Goal: Information Seeking & Learning: Learn about a topic

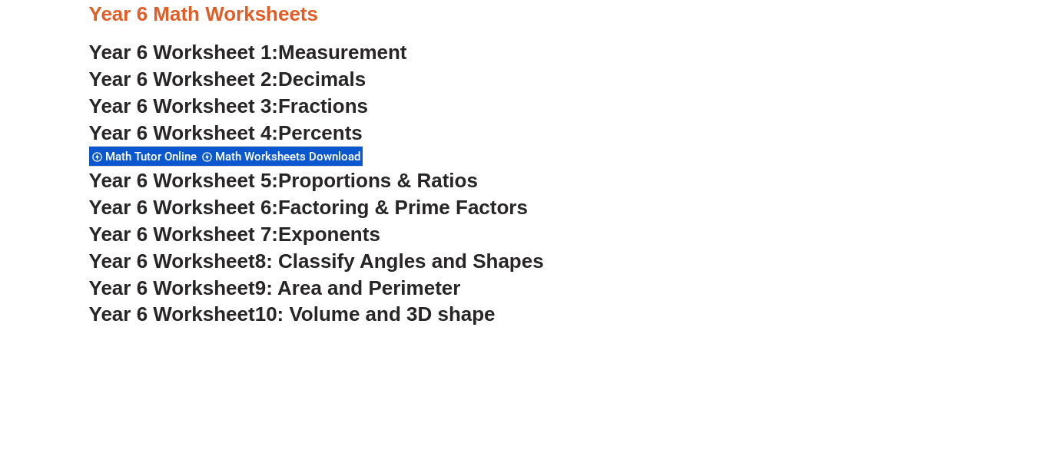
scroll to position [3324, 0]
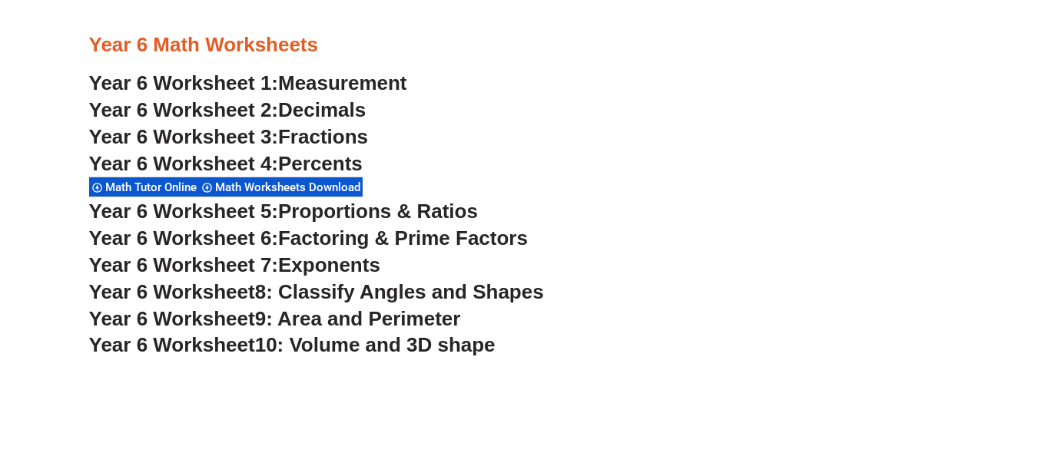
click at [340, 215] on span "Proportions & Ratios" at bounding box center [378, 211] width 200 height 23
click at [344, 139] on span "Fractions" at bounding box center [323, 136] width 90 height 23
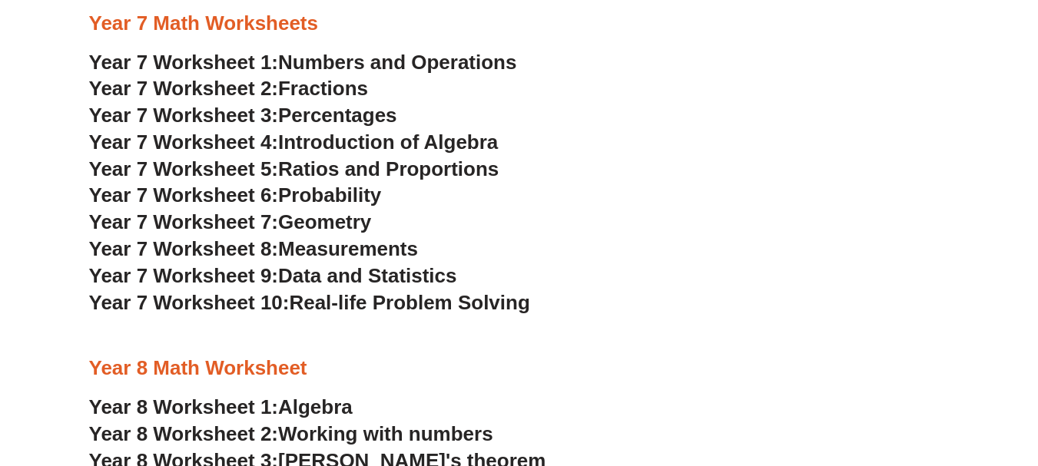
scroll to position [4380, 0]
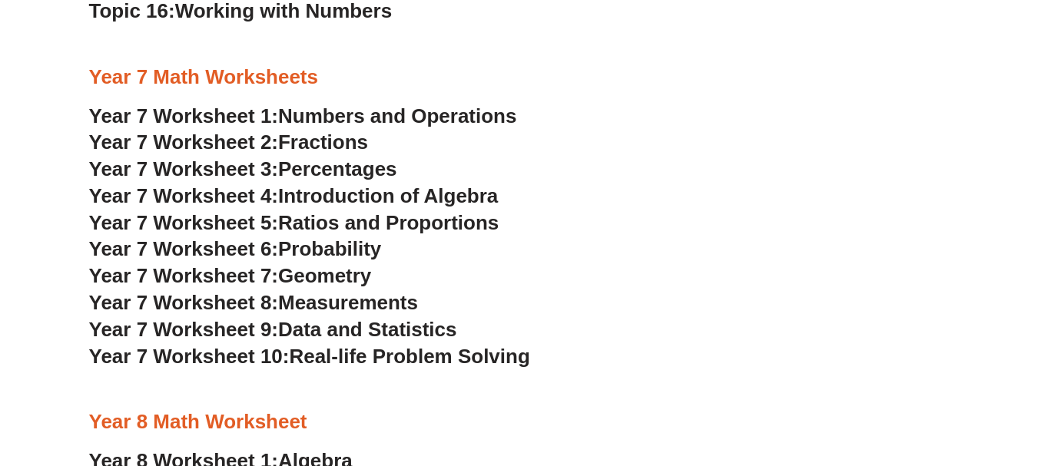
click at [307, 140] on span "Fractions" at bounding box center [323, 142] width 90 height 23
click at [355, 194] on span "Introduction of Algebra" at bounding box center [388, 195] width 220 height 23
click at [479, 224] on span "Ratios and Proportions" at bounding box center [388, 222] width 221 height 23
click at [367, 171] on span "Percentages" at bounding box center [337, 169] width 119 height 23
click at [377, 300] on span "Measurements" at bounding box center [348, 302] width 140 height 23
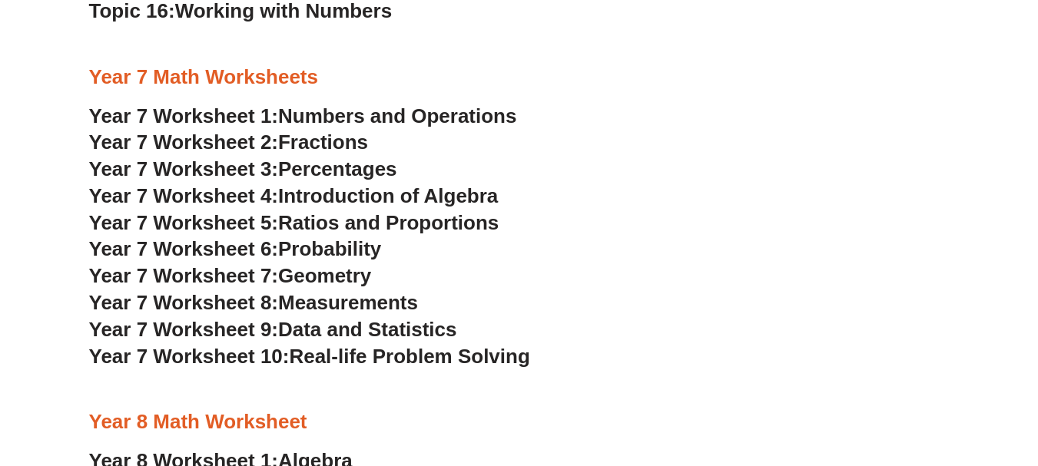
click at [387, 115] on span "Numbers and Operations" at bounding box center [397, 116] width 238 height 23
click at [418, 312] on span "Measurements" at bounding box center [348, 302] width 140 height 23
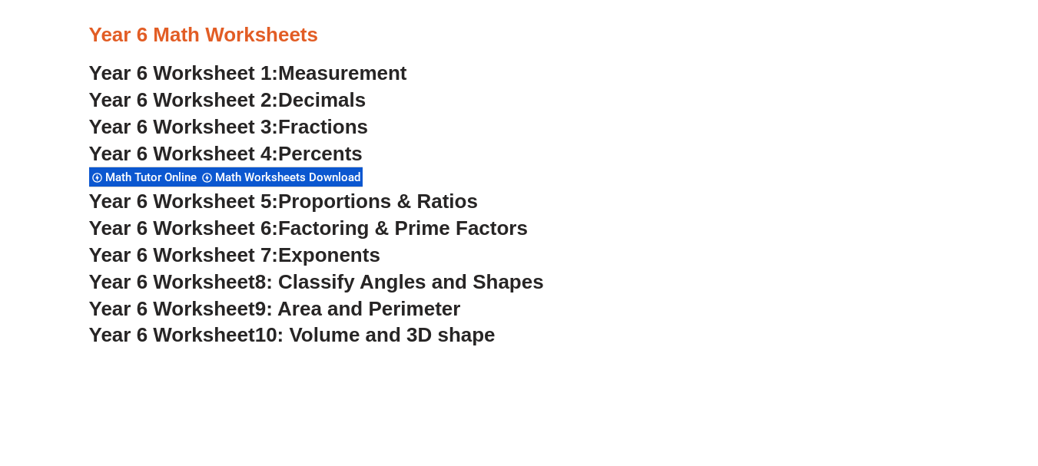
scroll to position [3324, 0]
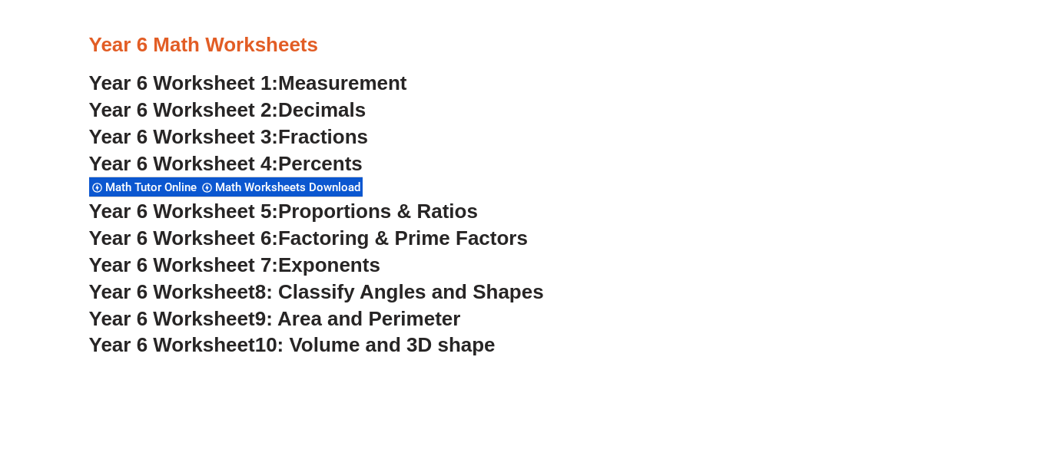
click at [358, 140] on span "Fractions" at bounding box center [323, 136] width 90 height 23
click at [350, 209] on span "Proportions & Ratios" at bounding box center [378, 211] width 200 height 23
click at [321, 156] on span "Percents" at bounding box center [320, 163] width 85 height 23
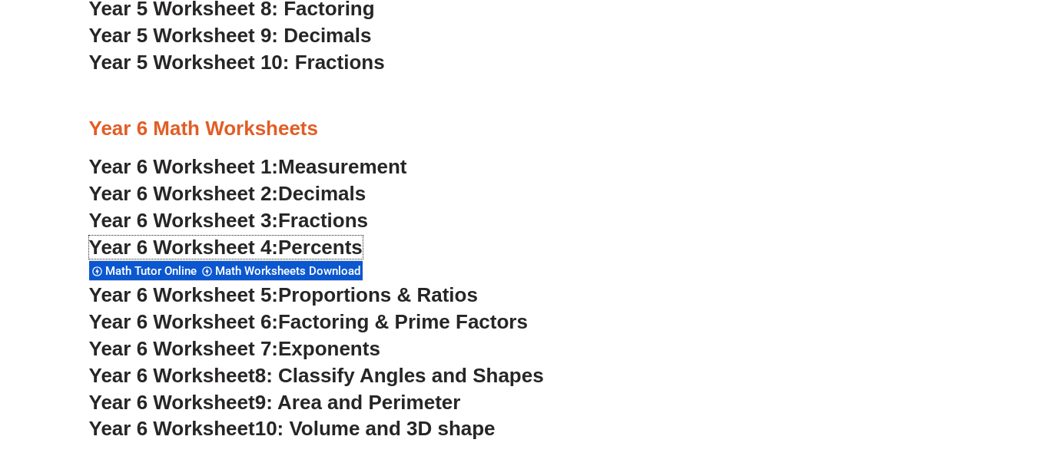
scroll to position [3282, 0]
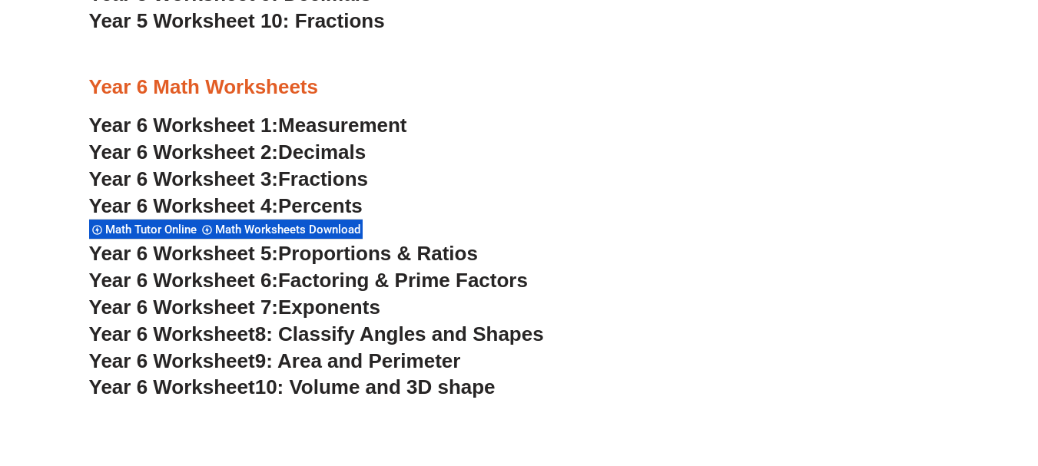
click at [420, 287] on span "Factoring & Prime Factors" at bounding box center [403, 280] width 250 height 23
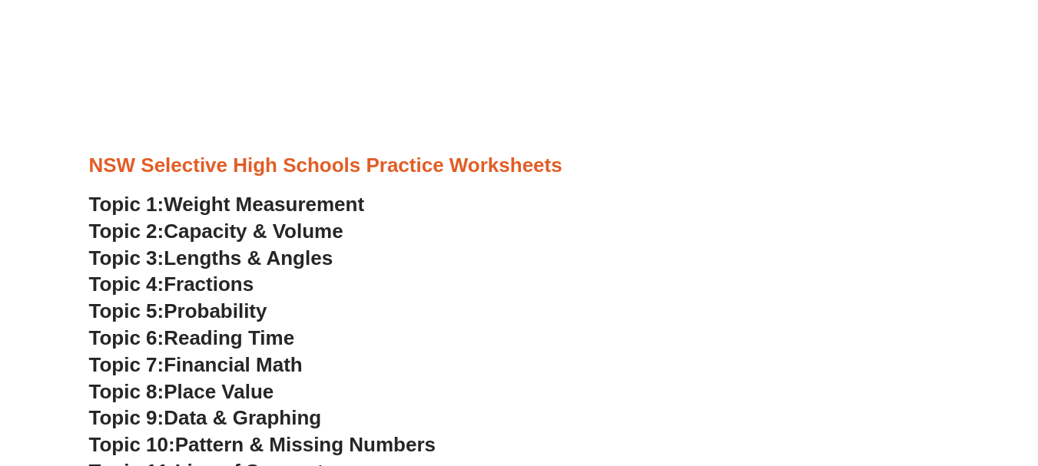
scroll to position [3889, 0]
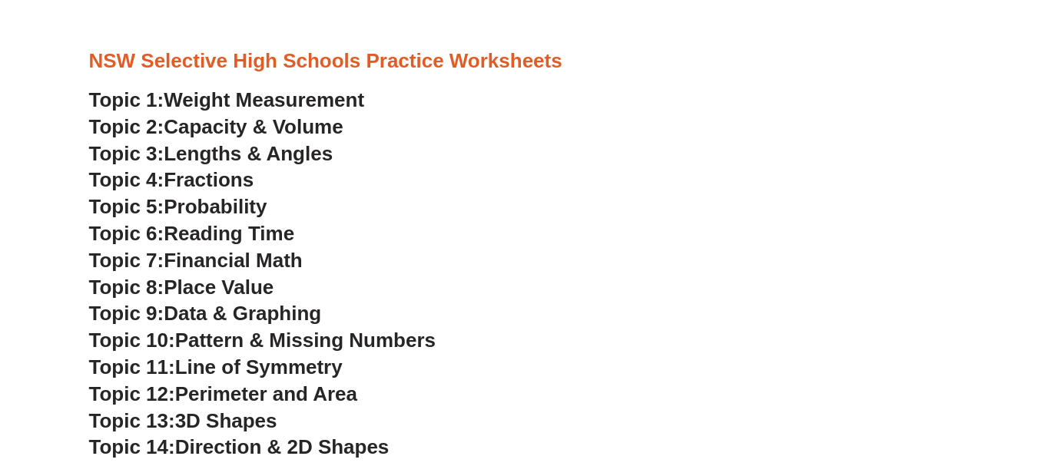
click at [297, 147] on span "Lengths & Angles" at bounding box center [248, 153] width 169 height 23
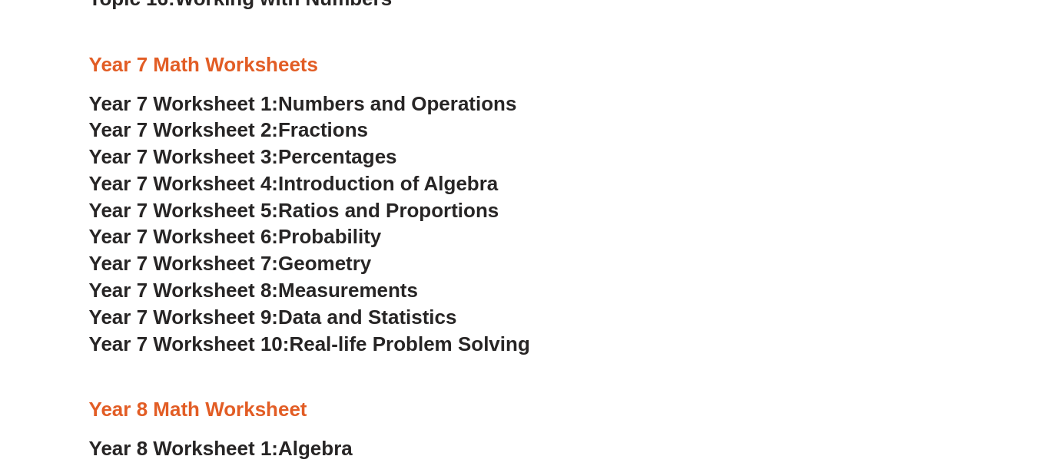
scroll to position [4539, 0]
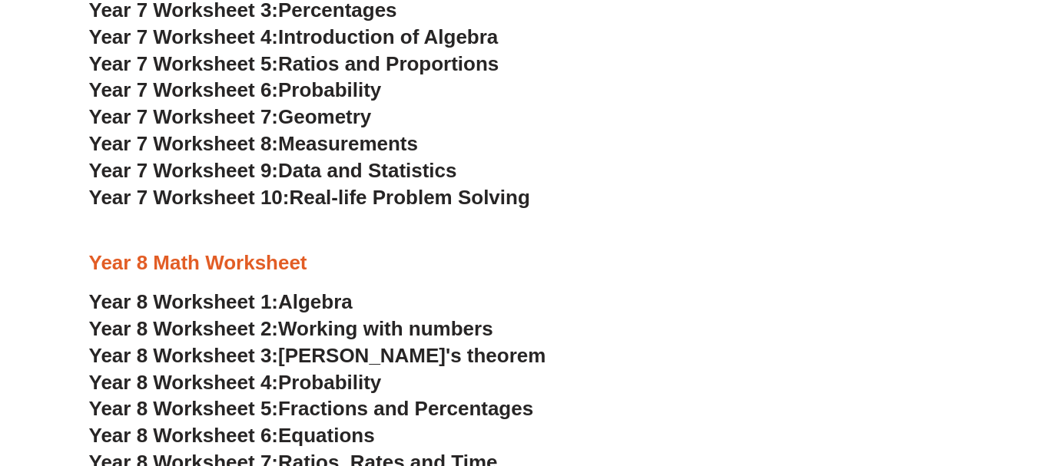
click at [330, 297] on span "Algebra" at bounding box center [315, 301] width 75 height 23
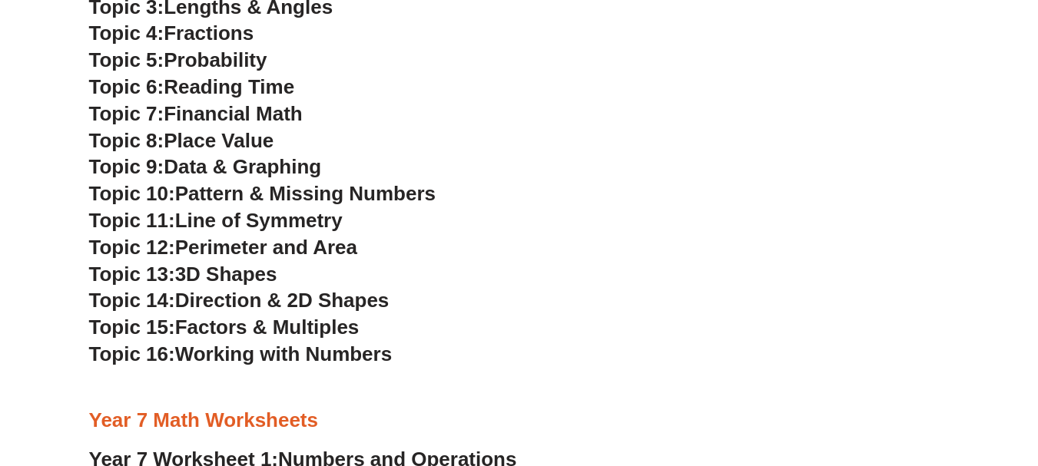
scroll to position [4015, 0]
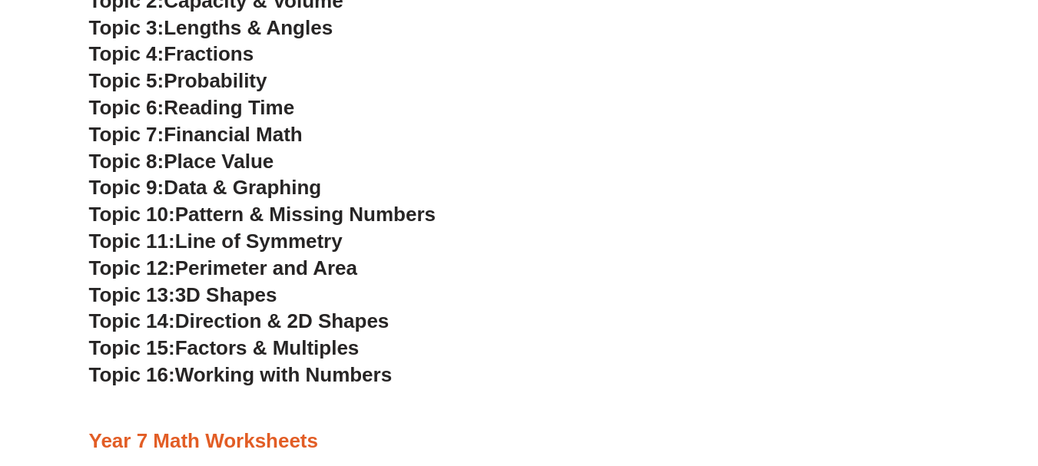
click at [270, 134] on span "Financial Math" at bounding box center [233, 134] width 138 height 23
click at [290, 349] on span "Factors & Multiples" at bounding box center [267, 348] width 184 height 23
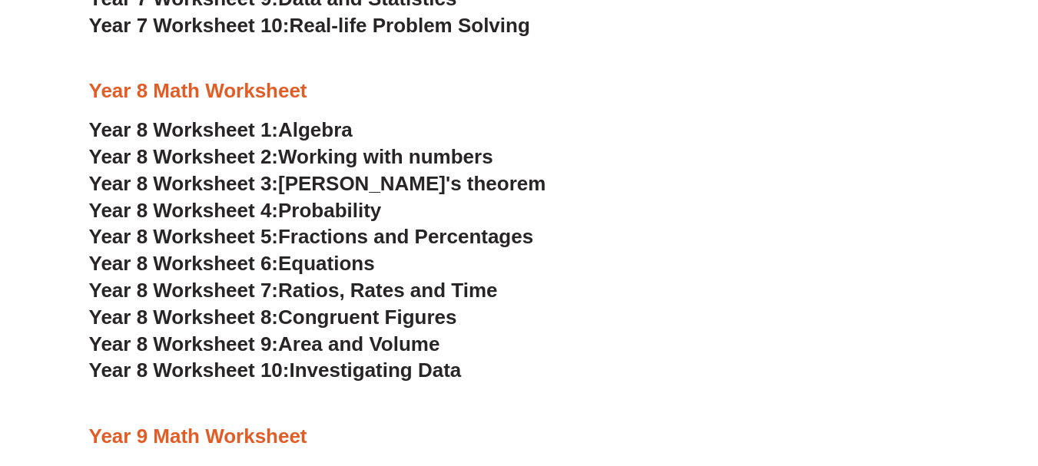
scroll to position [4708, 0]
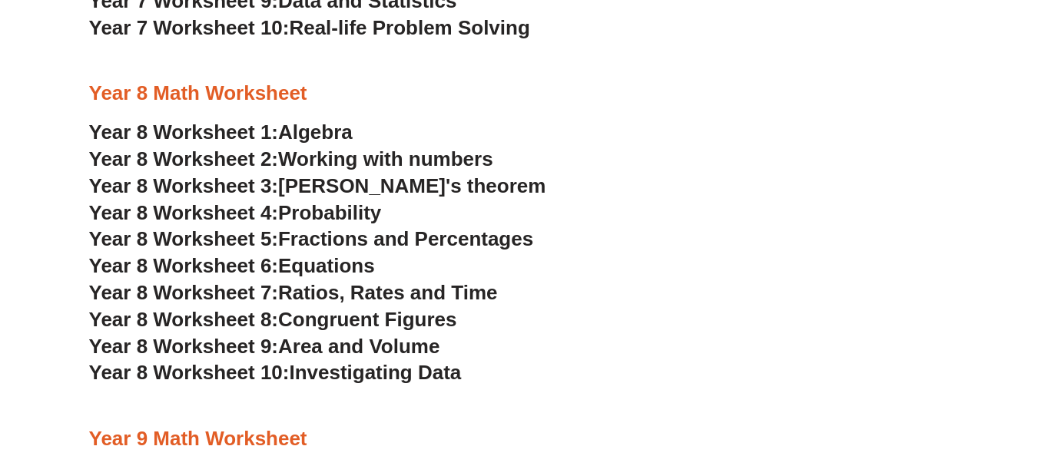
click at [416, 287] on span "Ratios, Rates and Time" at bounding box center [387, 292] width 219 height 23
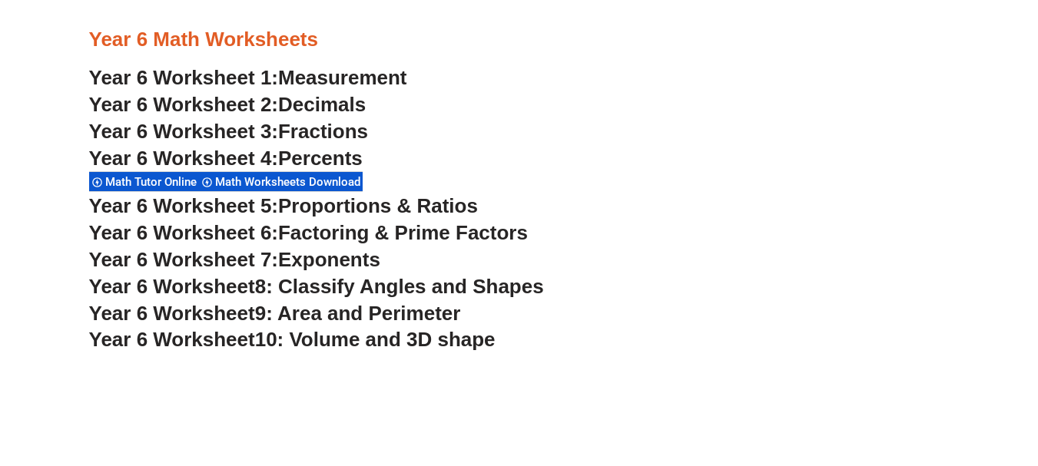
scroll to position [3324, 0]
